Goal: Task Accomplishment & Management: Use online tool/utility

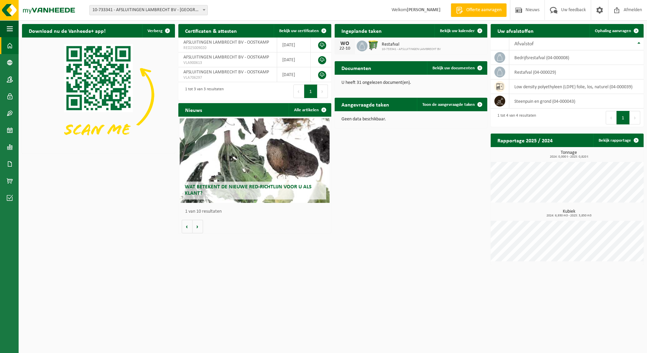
click at [381, 50] on div "Restafval 10-733341 - AFSLUITINGEN LAMBRECHT BV" at bounding box center [409, 46] width 63 height 10
click at [444, 31] on span "Bekijk uw kalender" at bounding box center [457, 31] width 35 height 4
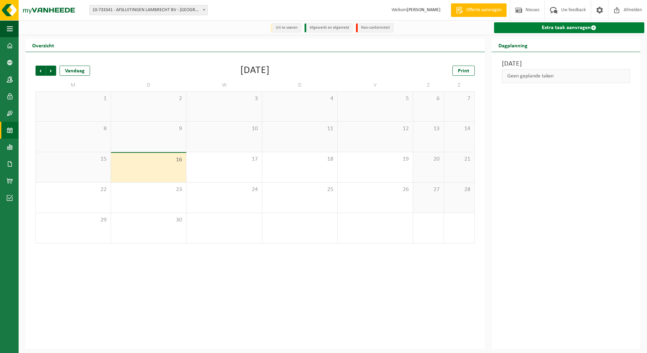
click at [554, 29] on link "Extra taak aanvragen" at bounding box center [569, 27] width 150 height 11
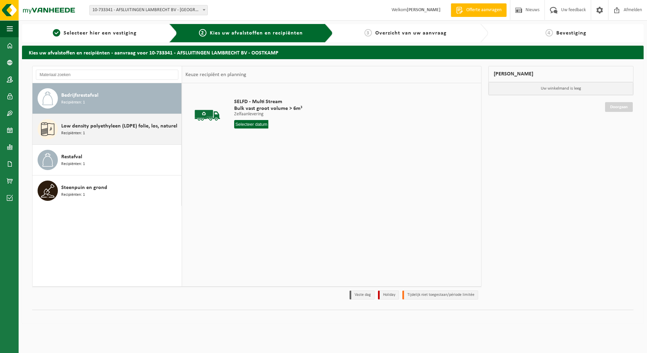
click at [101, 130] on div "Low density polyethyleen (LDPE) folie, los, naturel Recipiënten: 1" at bounding box center [120, 129] width 118 height 20
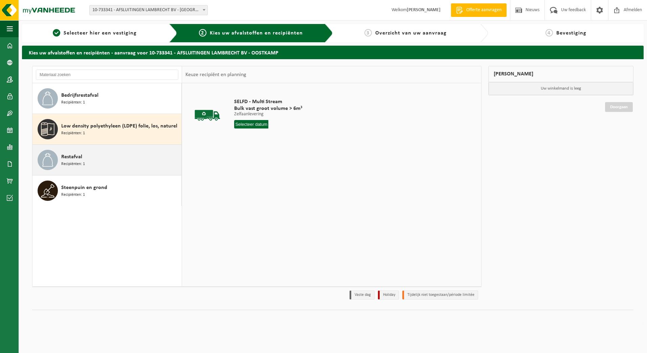
click at [99, 153] on div "Restafval Recipiënten: 1" at bounding box center [120, 160] width 118 height 20
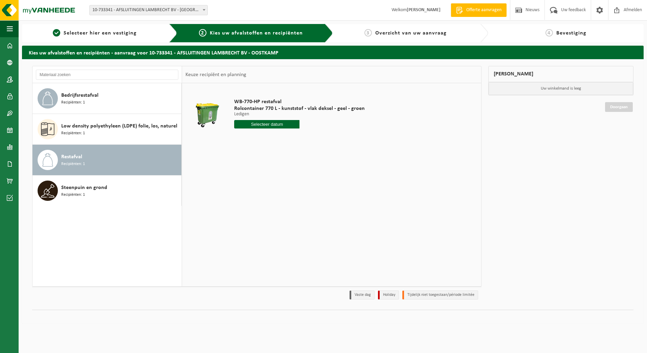
click at [269, 124] on input "text" at bounding box center [266, 124] width 65 height 8
click at [264, 182] on div "17" at bounding box center [265, 184] width 12 height 11
type input "Van 2025-09-17"
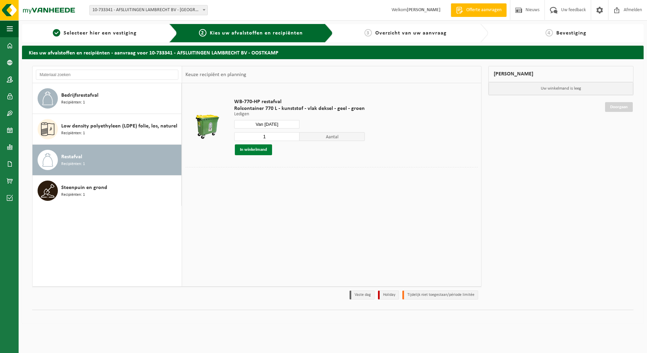
click at [250, 151] on button "In winkelmand" at bounding box center [253, 150] width 37 height 11
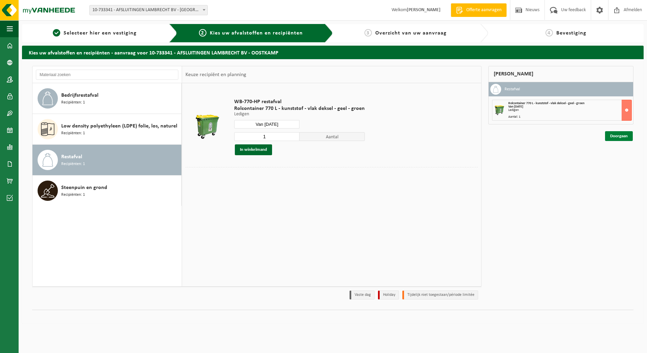
click at [615, 135] on link "Doorgaan" at bounding box center [619, 136] width 28 height 10
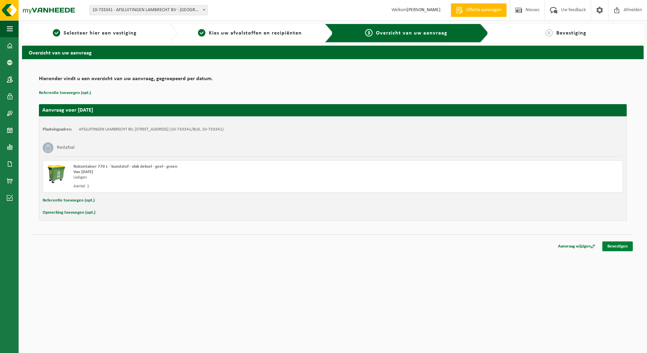
click at [616, 246] on link "Bevestigen" at bounding box center [618, 247] width 30 height 10
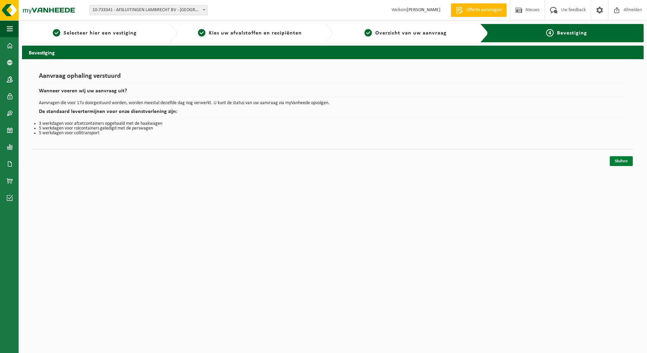
click at [620, 162] on link "Sluiten" at bounding box center [621, 161] width 23 height 10
